Goal: Entertainment & Leisure: Browse casually

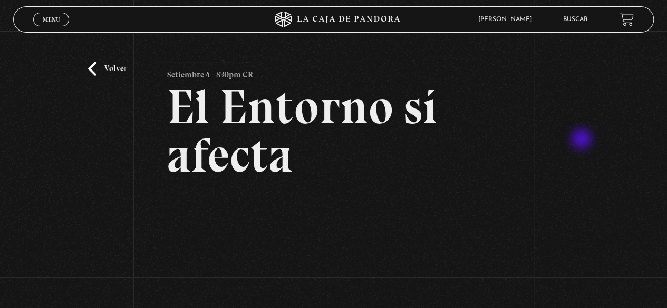
click at [584, 143] on div "Volver Setiembre 4 - 830pm CR El Entorno sí afecta" at bounding box center [333, 217] width 667 height 373
click at [56, 16] on span "Menu" at bounding box center [51, 19] width 17 height 6
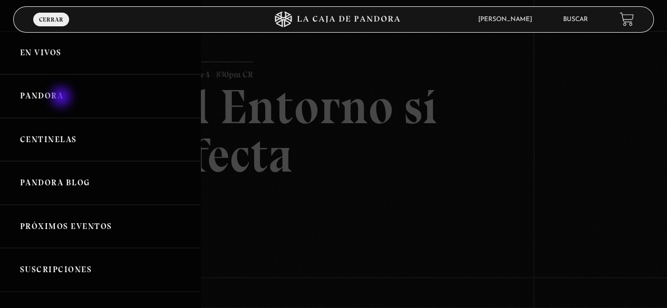
click at [63, 97] on link "Pandora" at bounding box center [100, 96] width 200 height 44
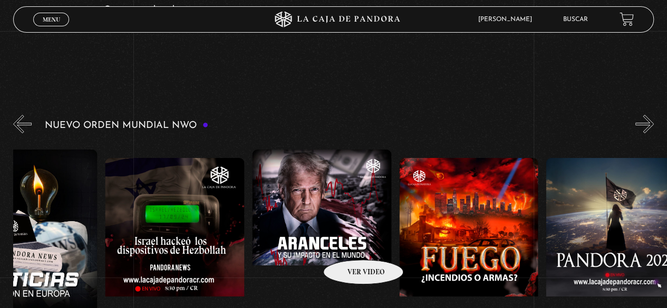
scroll to position [0, 812]
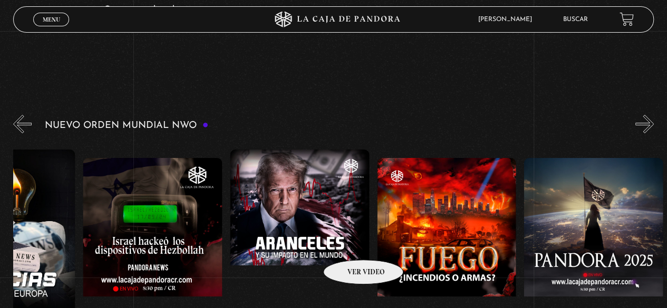
drag, startPoint x: 510, startPoint y: 211, endPoint x: 348, endPoint y: 244, distance: 164.5
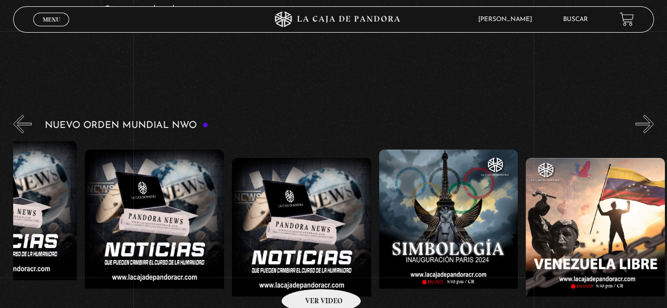
scroll to position [0, 1765]
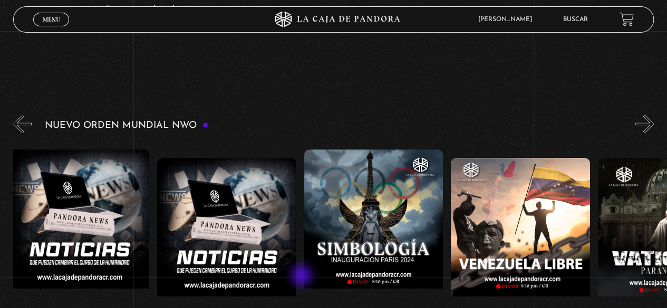
drag, startPoint x: 490, startPoint y: 224, endPoint x: 303, endPoint y: 277, distance: 194.9
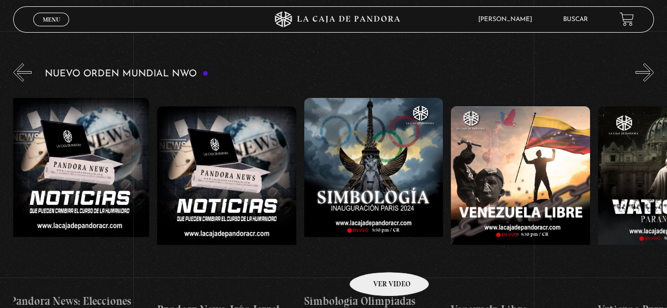
scroll to position [157, 0]
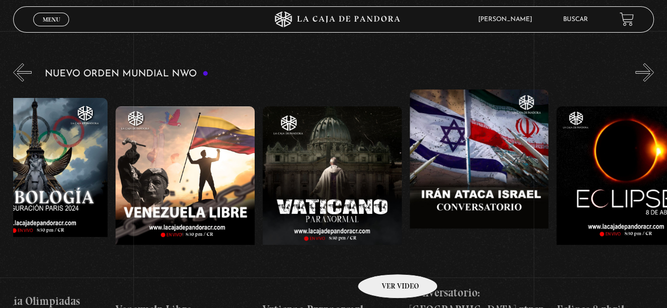
drag, startPoint x: 428, startPoint y: 250, endPoint x: 384, endPoint y: 258, distance: 45.6
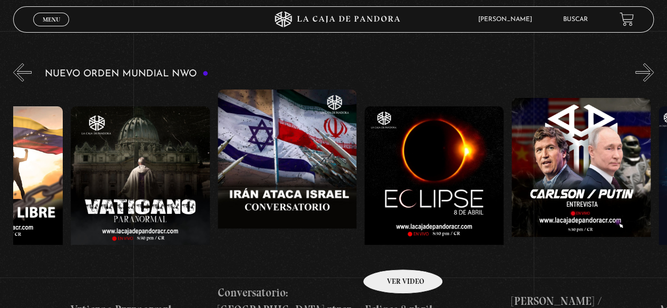
drag, startPoint x: 427, startPoint y: 245, endPoint x: 385, endPoint y: 251, distance: 43.2
